Goal: Task Accomplishment & Management: Manage account settings

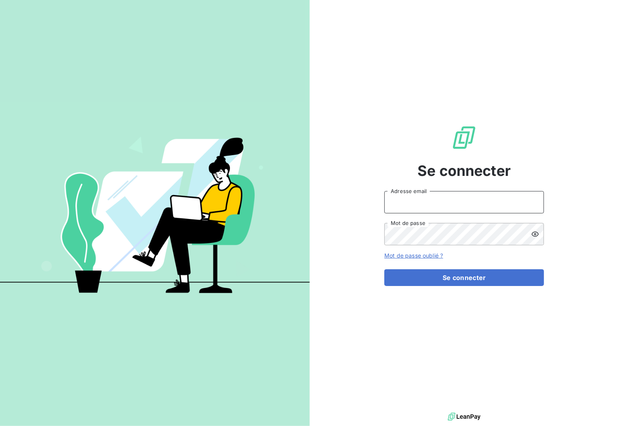
click at [407, 196] on input "Adresse email" at bounding box center [464, 202] width 160 height 22
type input "[EMAIL_ADDRESS][DOMAIN_NAME]"
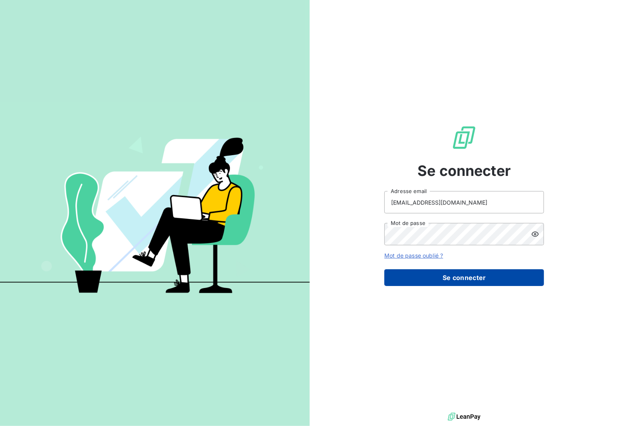
click at [484, 277] on button "Se connecter" at bounding box center [464, 277] width 160 height 17
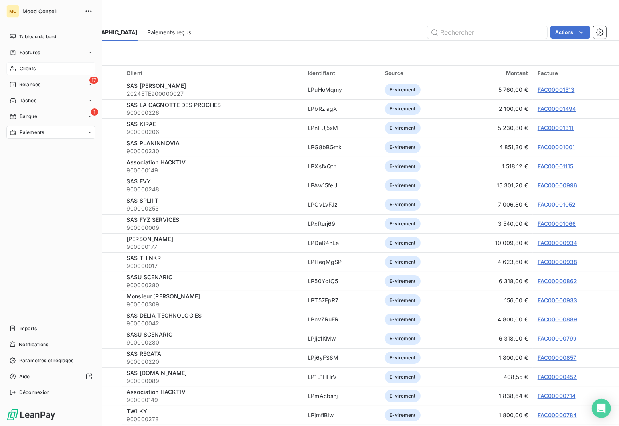
click at [34, 67] on span "Clients" at bounding box center [28, 68] width 16 height 7
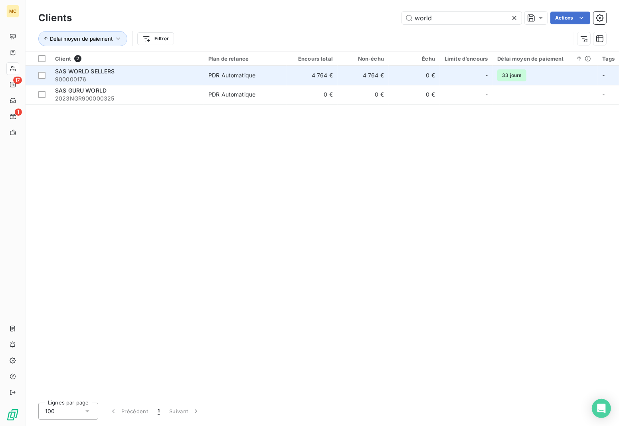
type input "world"
click at [327, 71] on td "4 764 €" at bounding box center [312, 75] width 51 height 19
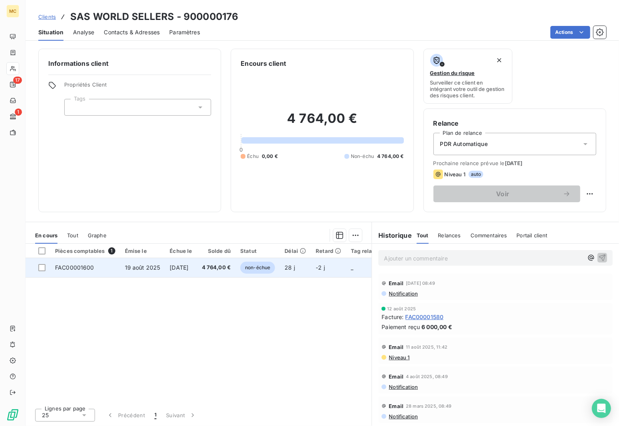
click at [226, 271] on span "4 764,00 €" at bounding box center [216, 268] width 29 height 8
click at [236, 262] on td "4 764,00 €" at bounding box center [216, 267] width 39 height 19
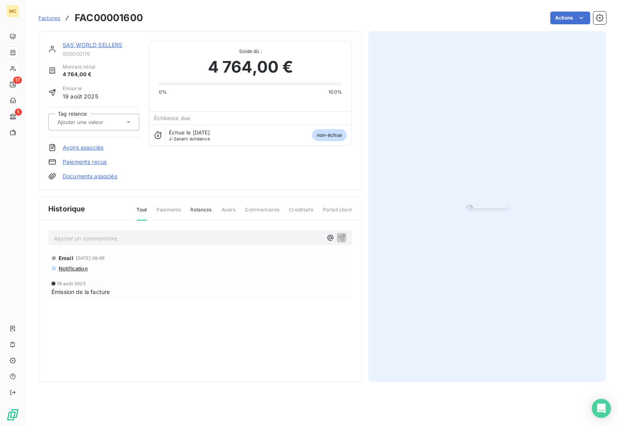
click at [490, 205] on img "button" at bounding box center [488, 206] width 42 height 3
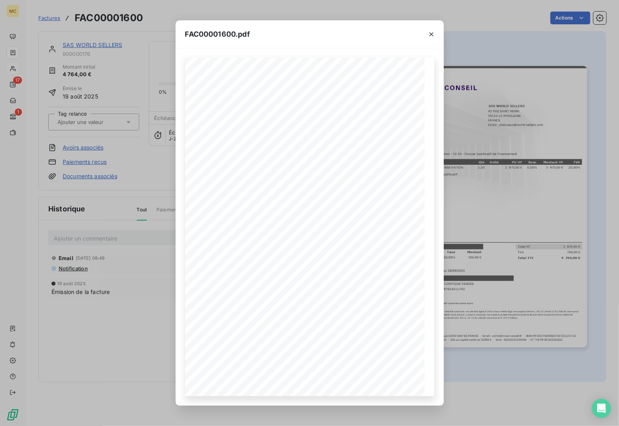
click at [458, 206] on div "FAC00001600.pdf MOOD CONSEIL - [STREET_ADDRESS] - Email : [EMAIL_ADDRESS][DOMAI…" at bounding box center [309, 213] width 619 height 426
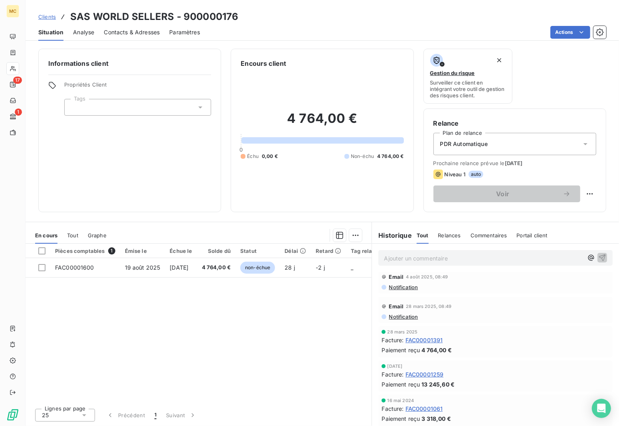
scroll to position [150, 0]
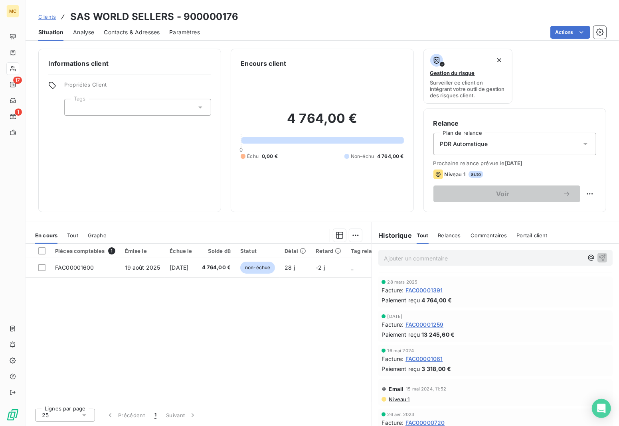
click at [435, 293] on span "FAC00001391" at bounding box center [425, 290] width 38 height 8
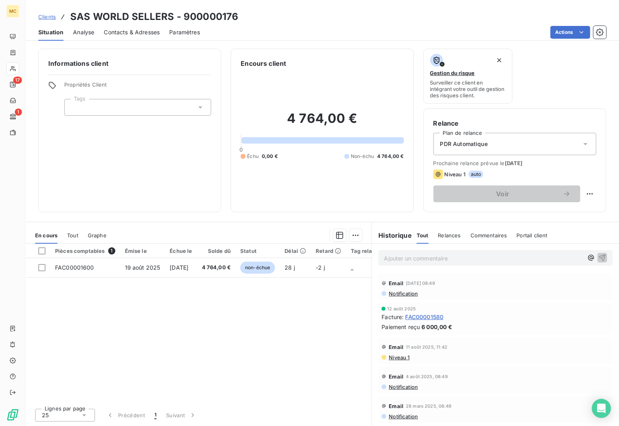
click at [438, 320] on span "FAC00001580" at bounding box center [425, 317] width 38 height 8
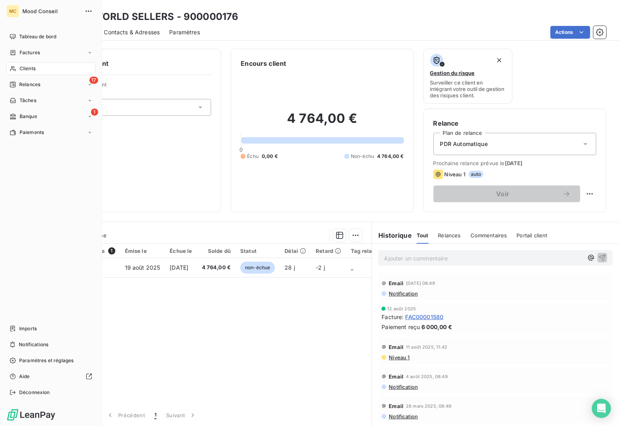
click at [34, 70] on span "Clients" at bounding box center [28, 68] width 16 height 7
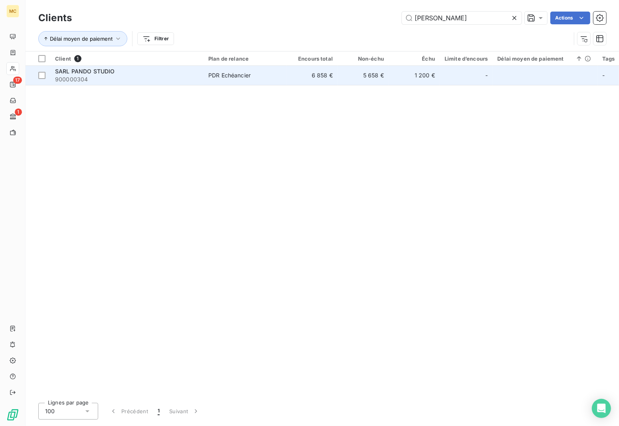
type input "pando"
click at [334, 69] on td "6 858 €" at bounding box center [312, 75] width 51 height 19
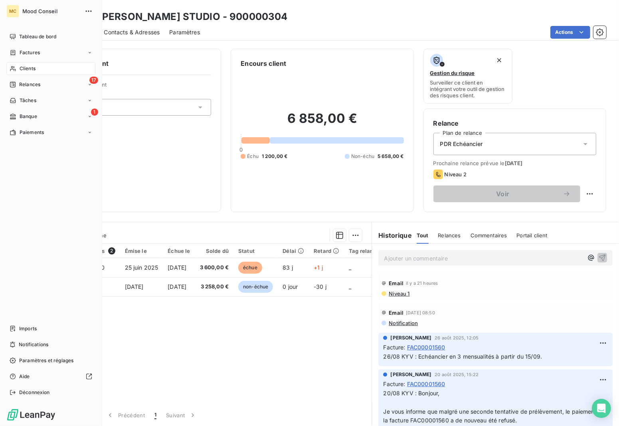
click at [20, 115] on span "Banque" at bounding box center [29, 116] width 18 height 7
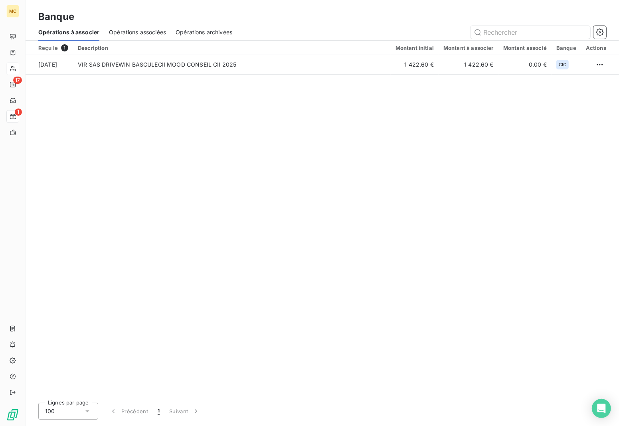
click at [288, 129] on div "Reçu le 1 Description Montant initial Montant à associer Montant associé Banque…" at bounding box center [323, 219] width 594 height 356
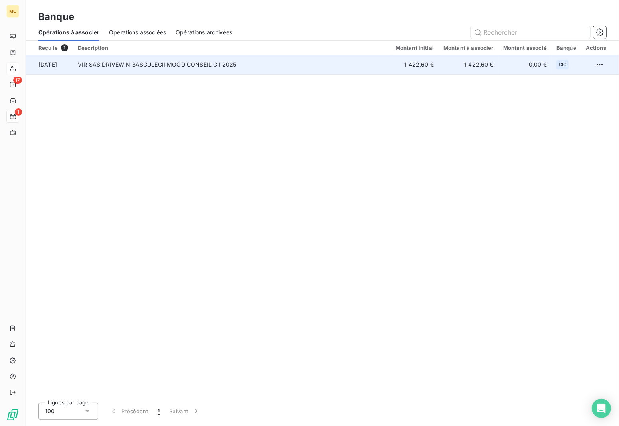
click at [347, 59] on td "VIR SAS DRIVEWIN BASCULECII MOOD CONSEIL CII 2025" at bounding box center [232, 64] width 318 height 19
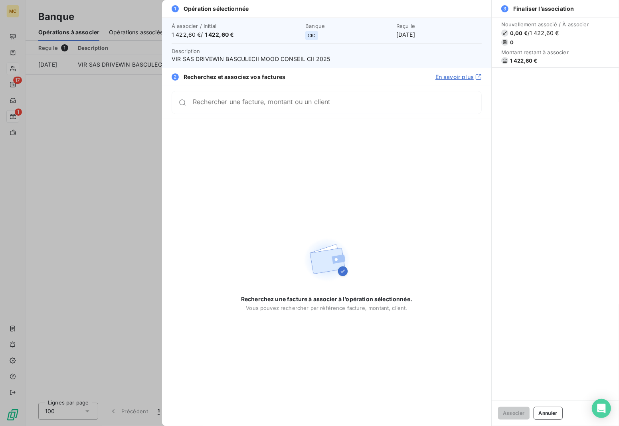
click at [366, 99] on div "Rechercher une facture, montant ou un client" at bounding box center [337, 103] width 289 height 8
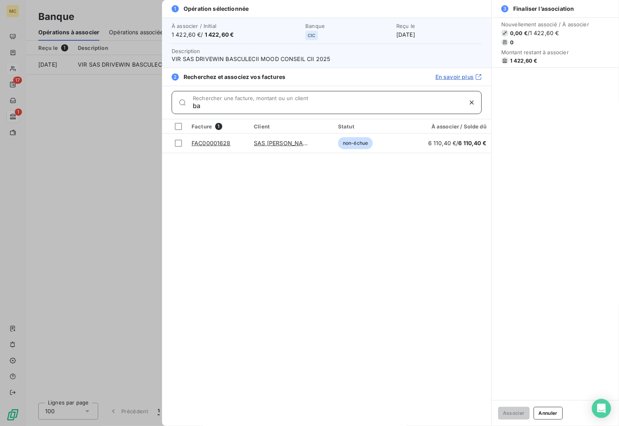
type input "b"
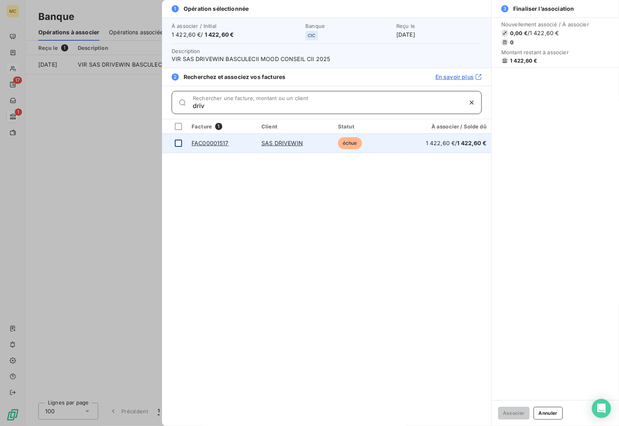
type input "driv"
click at [182, 144] on div at bounding box center [178, 143] width 7 height 7
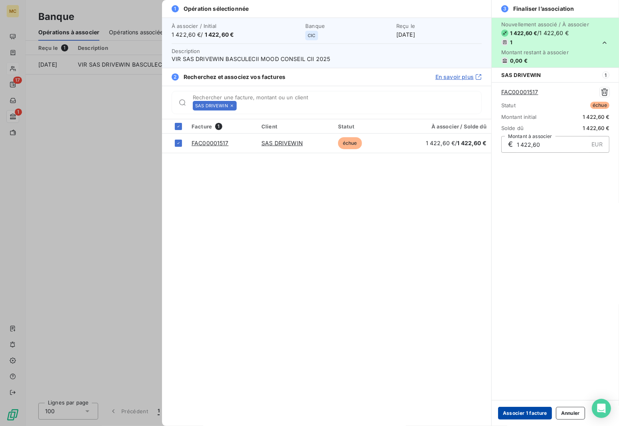
click at [533, 414] on button "Associer 1 facture" at bounding box center [525, 413] width 54 height 13
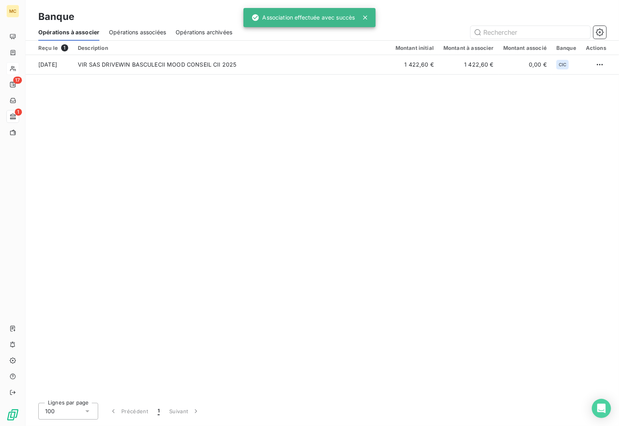
click at [199, 127] on div "Reçu le 1 Description Montant initial Montant à associer Montant associé Banque…" at bounding box center [323, 219] width 594 height 356
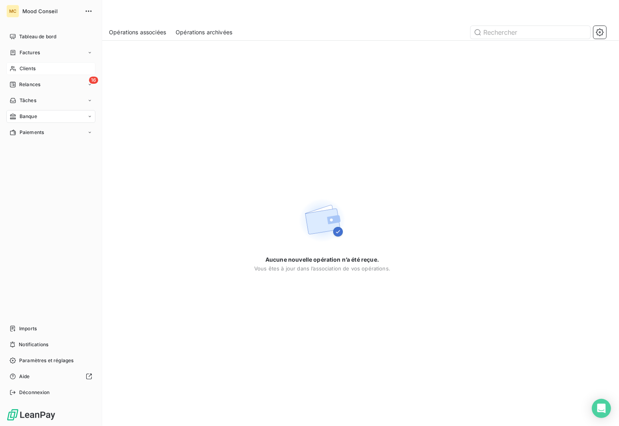
click at [33, 71] on span "Clients" at bounding box center [28, 68] width 16 height 7
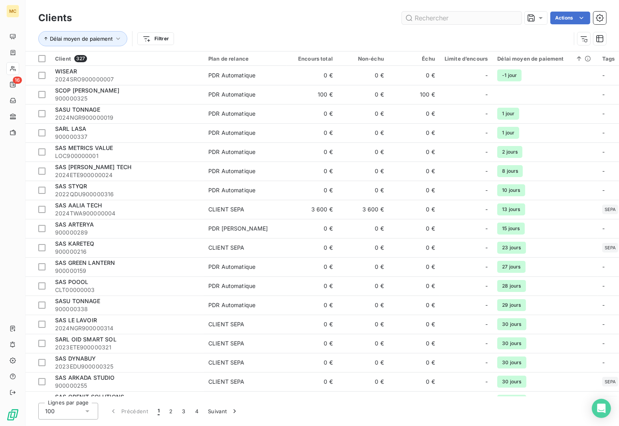
click at [452, 16] on input "text" at bounding box center [462, 18] width 120 height 13
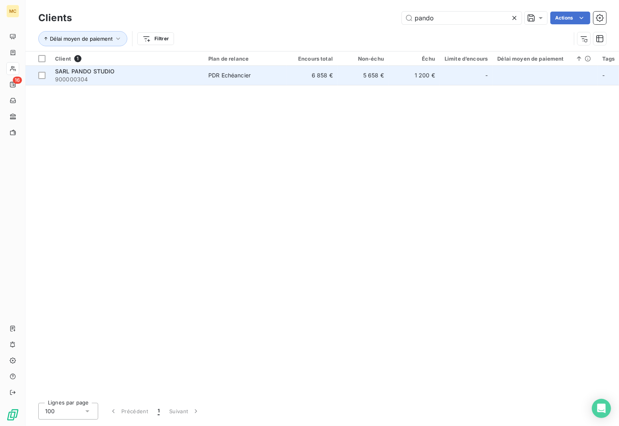
type input "pando"
click at [277, 80] on td "PDR Echéancier" at bounding box center [245, 75] width 83 height 19
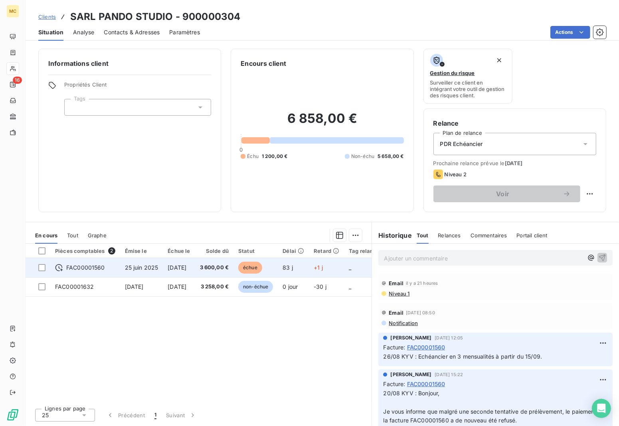
click at [246, 264] on td "échue" at bounding box center [256, 267] width 44 height 19
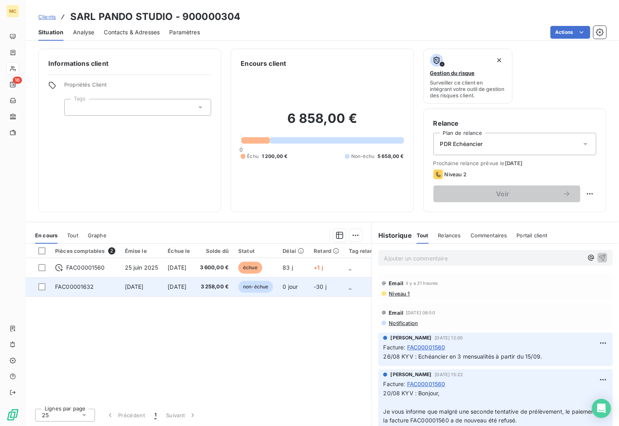
click at [264, 293] on span "non-échue" at bounding box center [255, 287] width 35 height 12
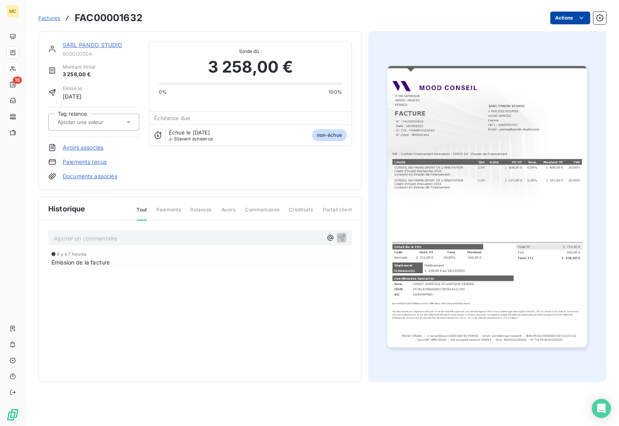
click at [558, 19] on html "MC 16 Factures FAC00001632 Actions SARL PANDO STUDIO 900000304 Montant initial …" at bounding box center [309, 213] width 619 height 426
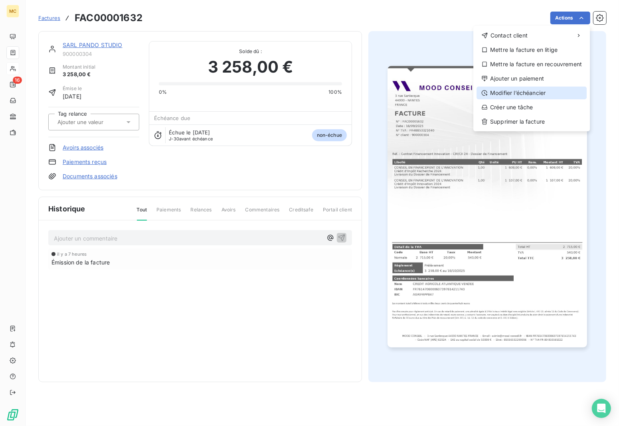
click at [548, 92] on div "Modifier l’échéancier" at bounding box center [532, 93] width 110 height 13
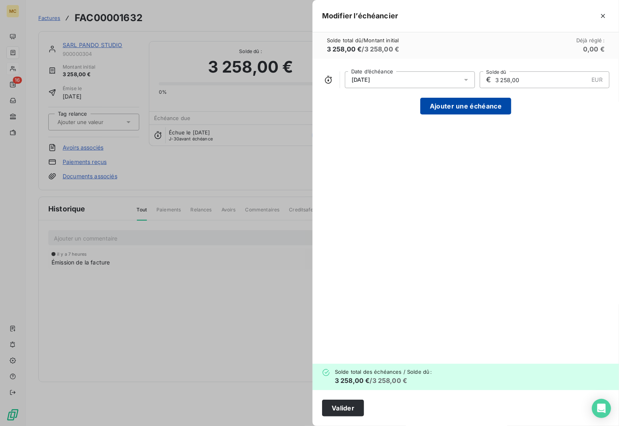
click at [448, 102] on button "Ajouter une échéance" at bounding box center [465, 106] width 91 height 17
type input "1 629,00"
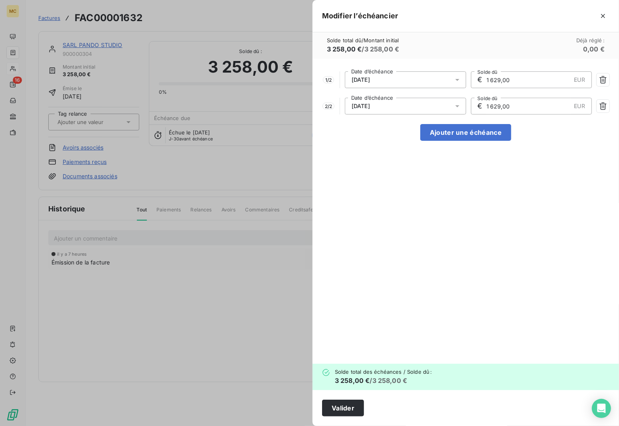
click at [412, 77] on div "16/10/2025" at bounding box center [405, 79] width 121 height 17
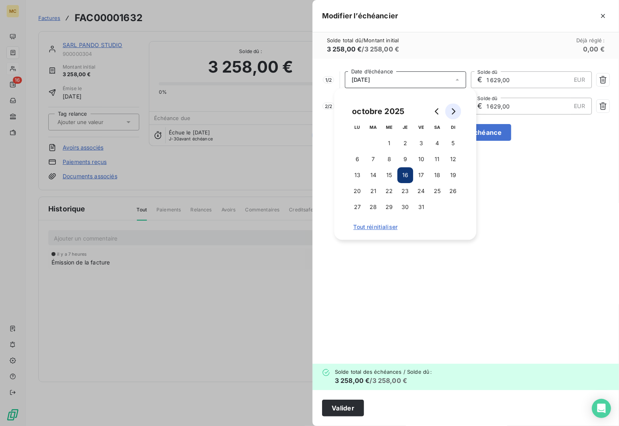
click at [454, 111] on icon "Go to next month" at bounding box center [453, 111] width 6 height 6
click at [362, 176] on button "15" at bounding box center [358, 175] width 16 height 16
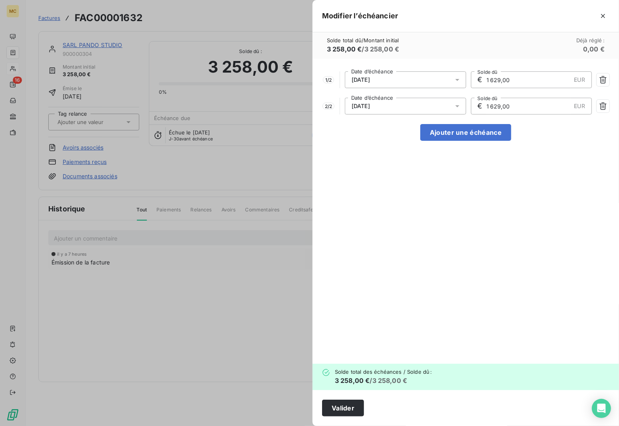
click at [453, 51] on div "Solde total dû / Montant initial 3 258,00 € / 3 258,00 € Déjà réglé : 0,00 €" at bounding box center [466, 45] width 307 height 26
click at [433, 73] on div "16/11/2025" at bounding box center [405, 79] width 121 height 17
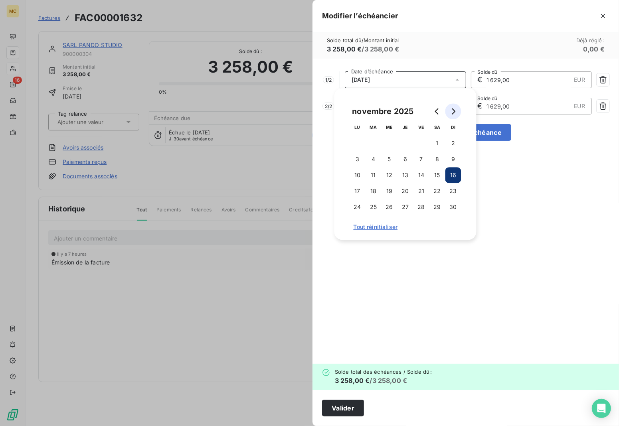
click at [458, 116] on button "Go to next month" at bounding box center [454, 111] width 16 height 16
click at [454, 114] on icon "Go to next month" at bounding box center [453, 111] width 6 height 6
click at [404, 176] on button "15" at bounding box center [406, 175] width 16 height 16
click at [499, 181] on div "1 / 2 15/12/2025 Date d’échéance € 1 629,00 EUR Solde dû 2 / 2 15/01/2026 Date …" at bounding box center [466, 211] width 307 height 305
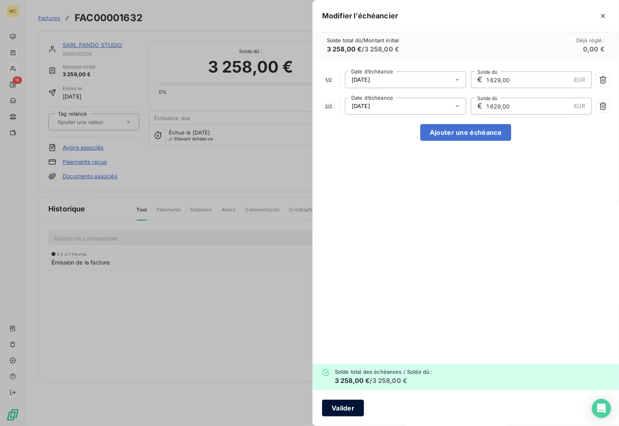
click at [342, 412] on button "Valider" at bounding box center [343, 408] width 42 height 17
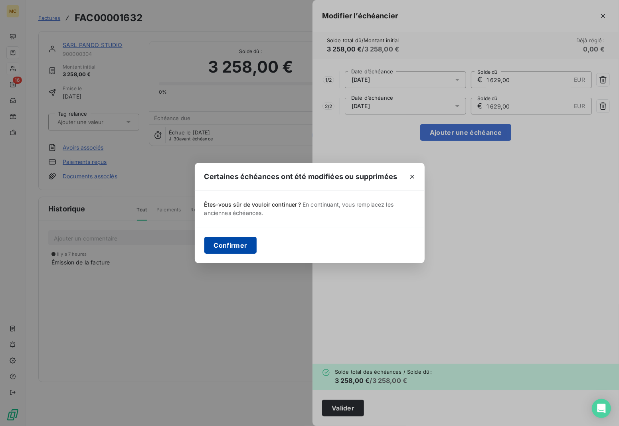
click at [240, 243] on button "Confirmer" at bounding box center [230, 245] width 53 height 17
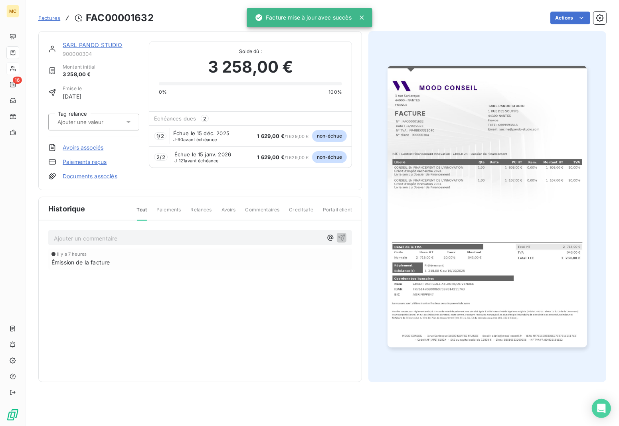
click at [499, 110] on img "button" at bounding box center [487, 207] width 199 height 282
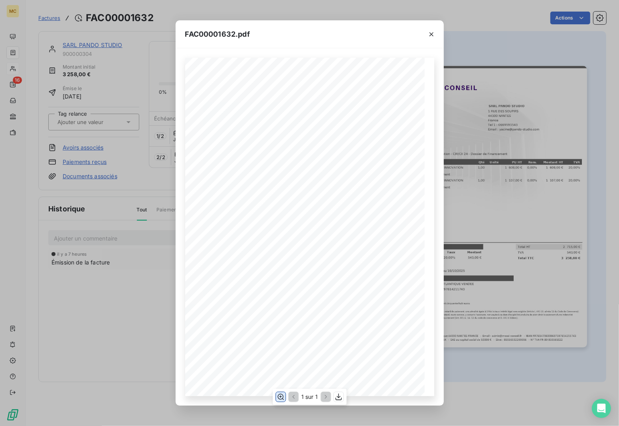
click at [278, 395] on icon "button" at bounding box center [281, 397] width 8 height 8
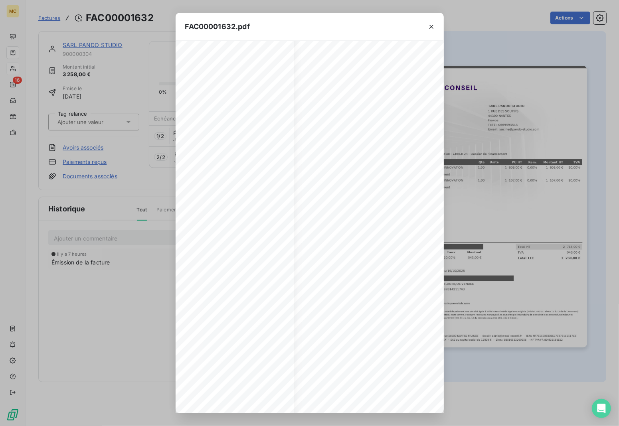
scroll to position [0, 148]
click at [432, 25] on icon "button" at bounding box center [432, 27] width 4 height 4
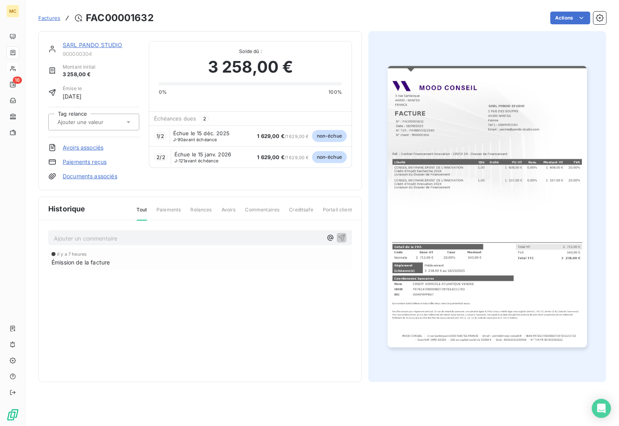
click at [84, 179] on link "Documents associés" at bounding box center [90, 176] width 55 height 8
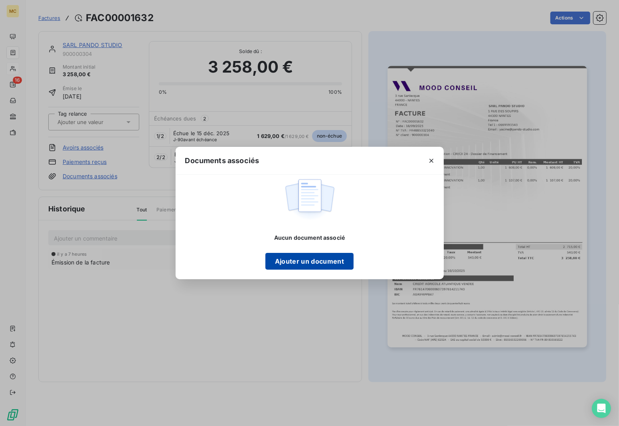
click at [321, 266] on button "Ajouter un document" at bounding box center [310, 261] width 88 height 17
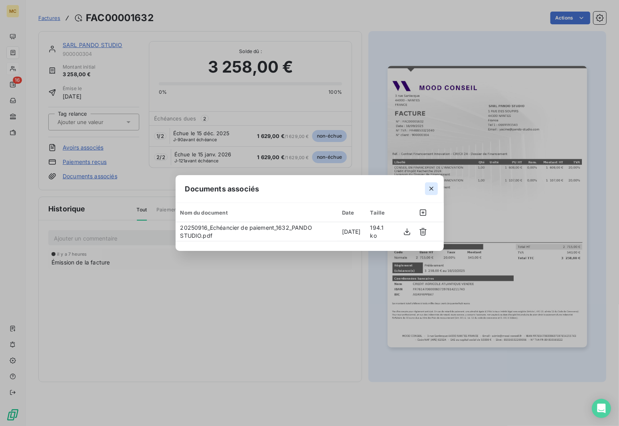
click at [435, 188] on icon "button" at bounding box center [432, 189] width 8 height 8
